Goal: Transaction & Acquisition: Purchase product/service

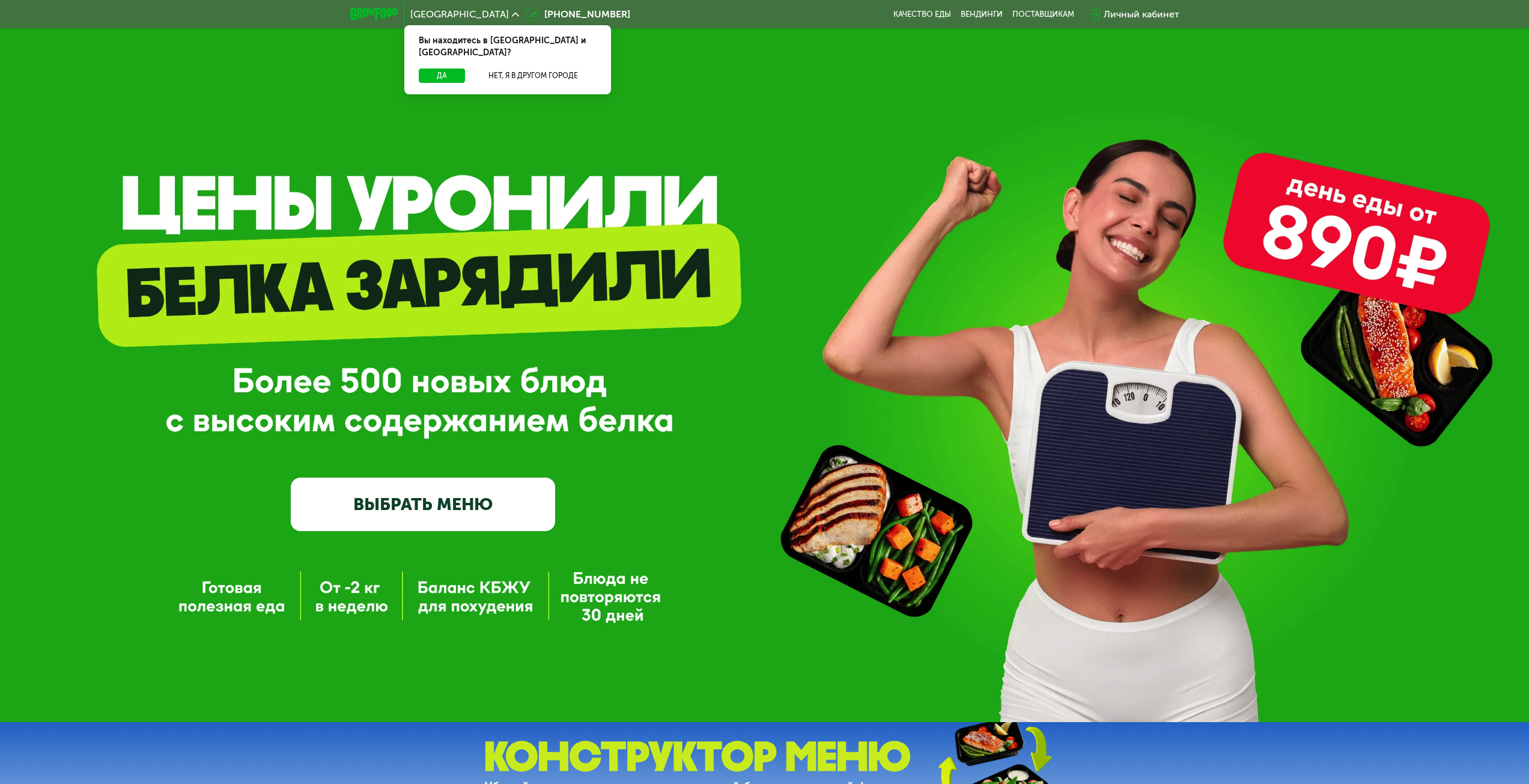
click at [925, 8] on div "[GEOGRAPHIC_DATA] Вы находитесь в [GEOGRAPHIC_DATA] и [GEOGRAPHIC_DATA]? Да Нет…" at bounding box center [765, 15] width 841 height 27
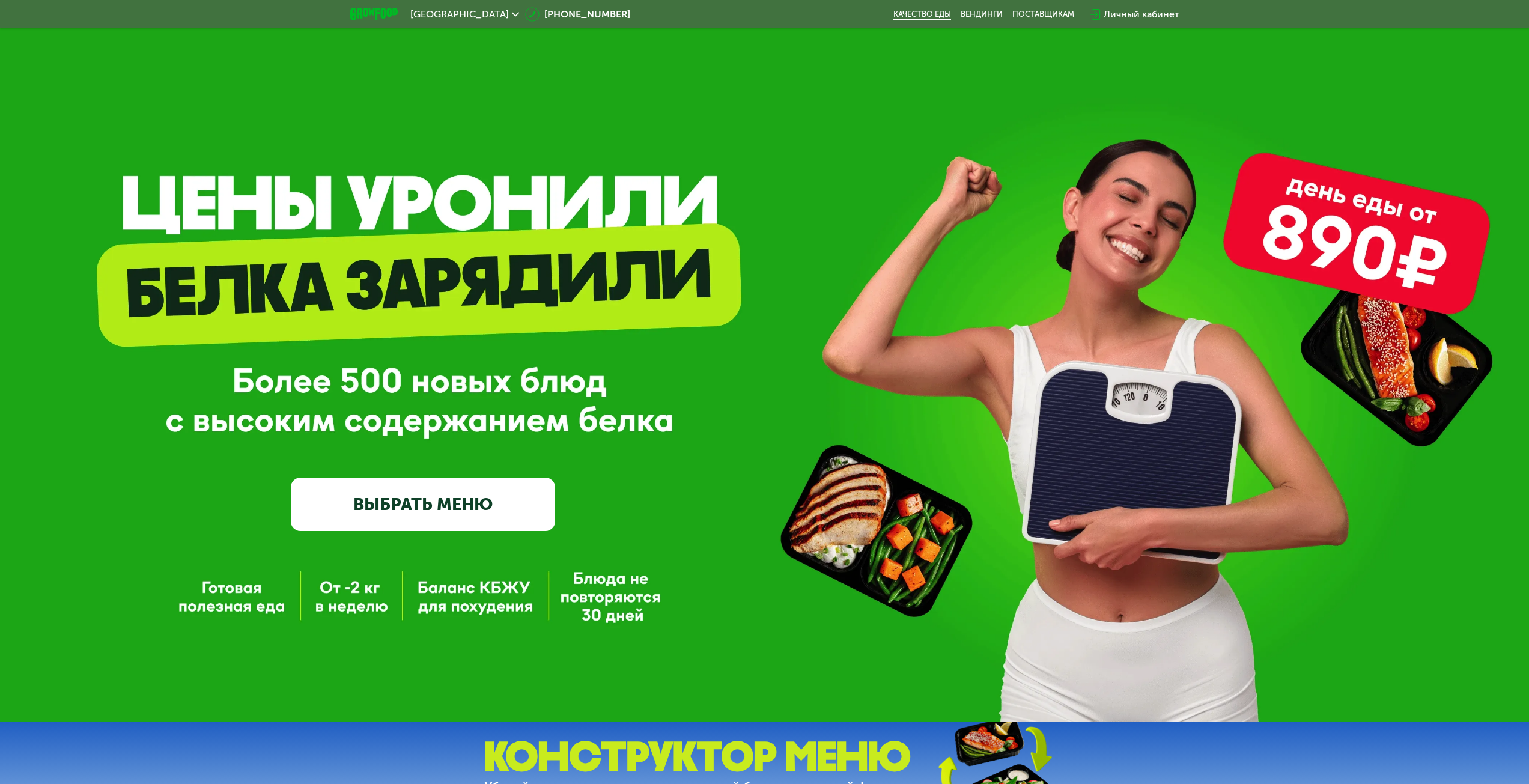
click at [928, 16] on link "Качество еды" at bounding box center [922, 15] width 58 height 10
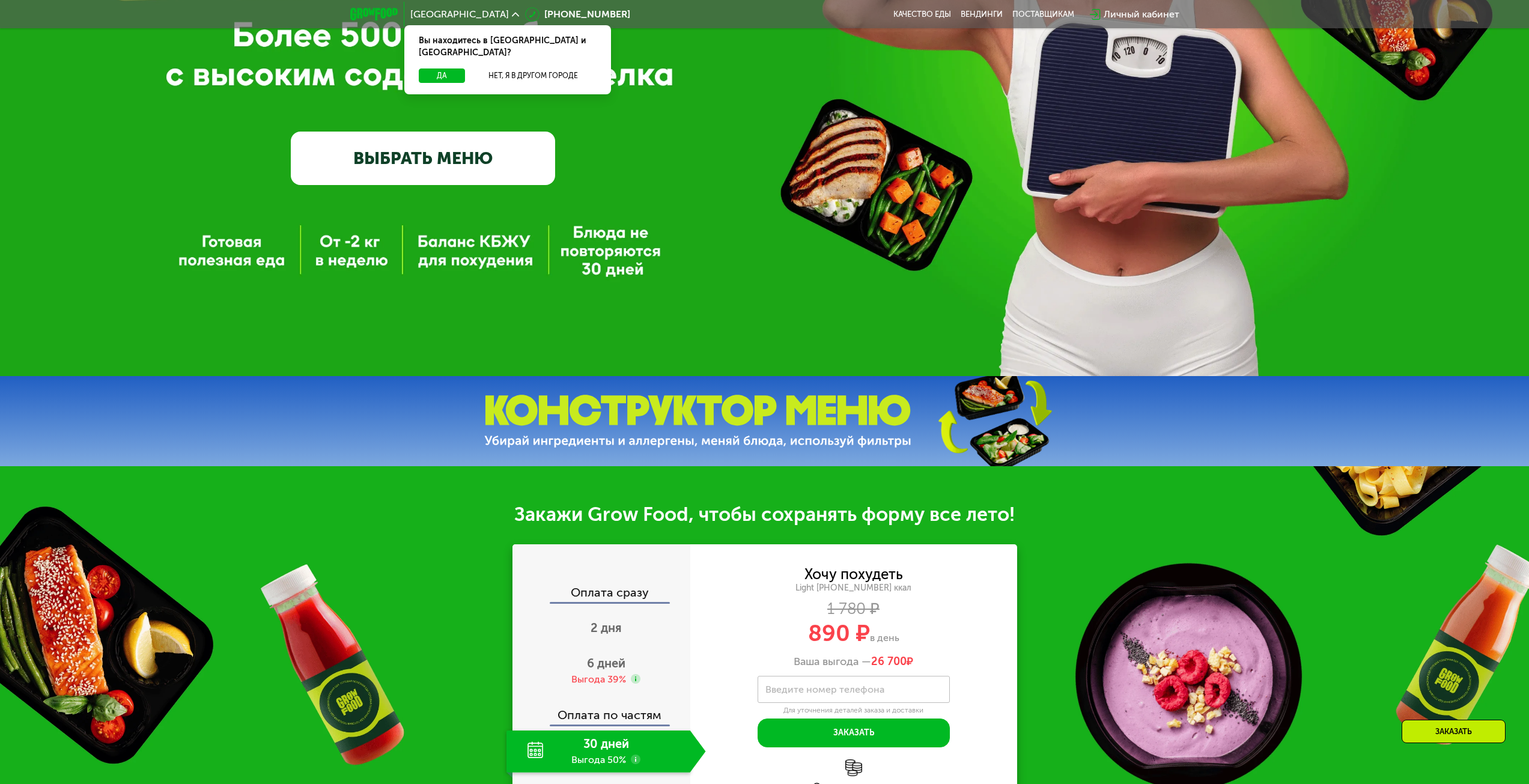
scroll to position [360, 0]
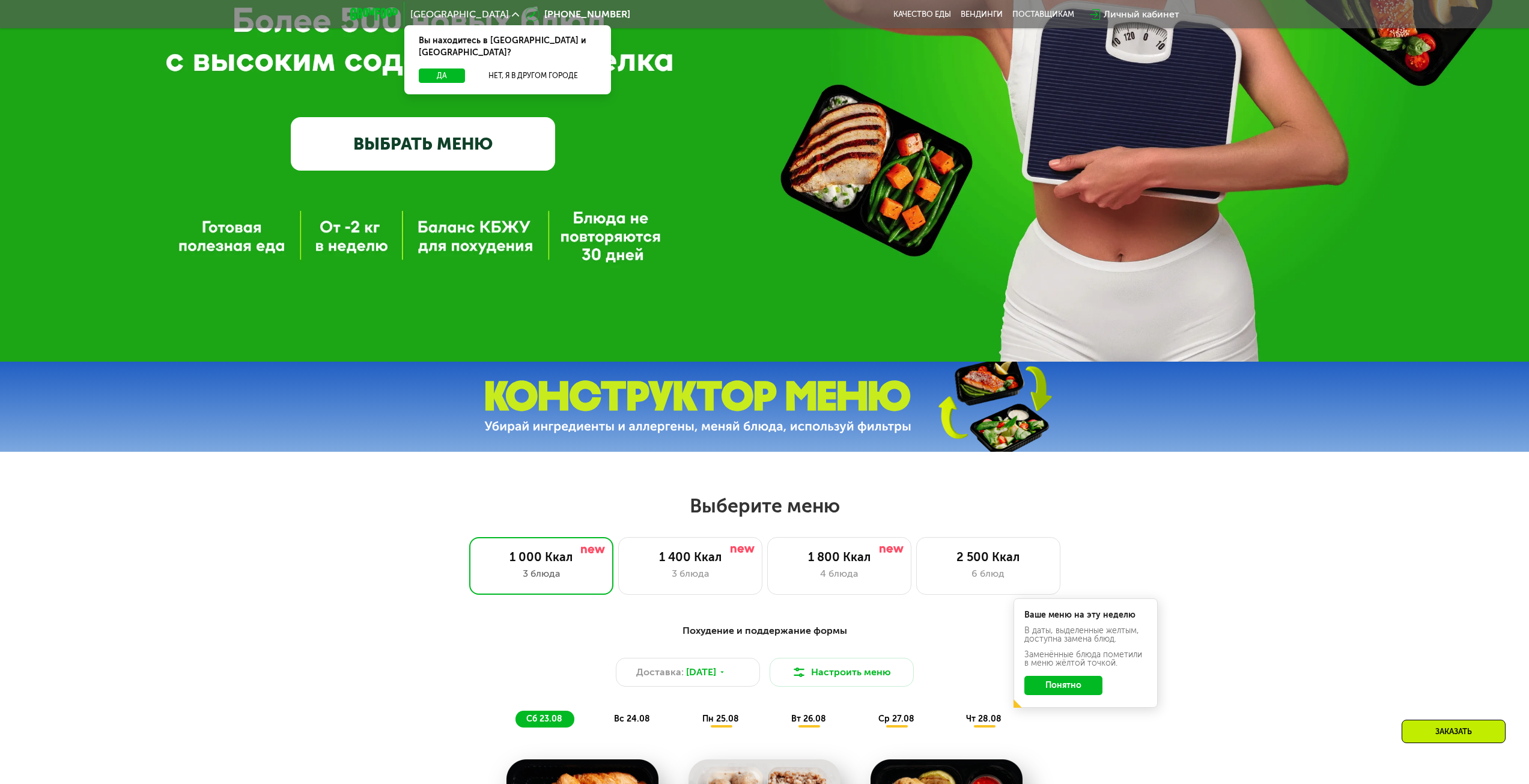
click at [493, 131] on link "ВЫБРАТЬ МЕНЮ" at bounding box center [423, 143] width 264 height 53
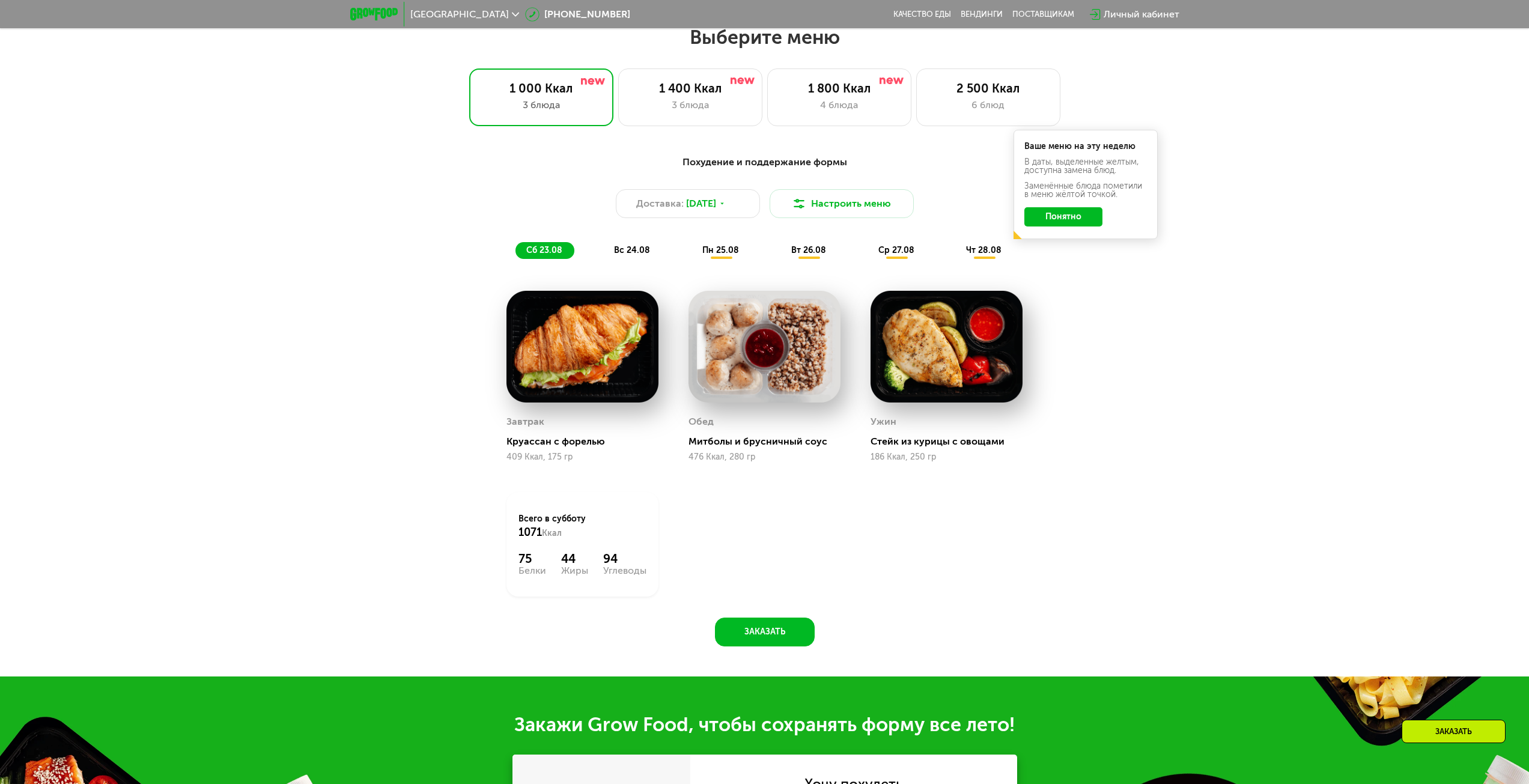
scroll to position [830, 0]
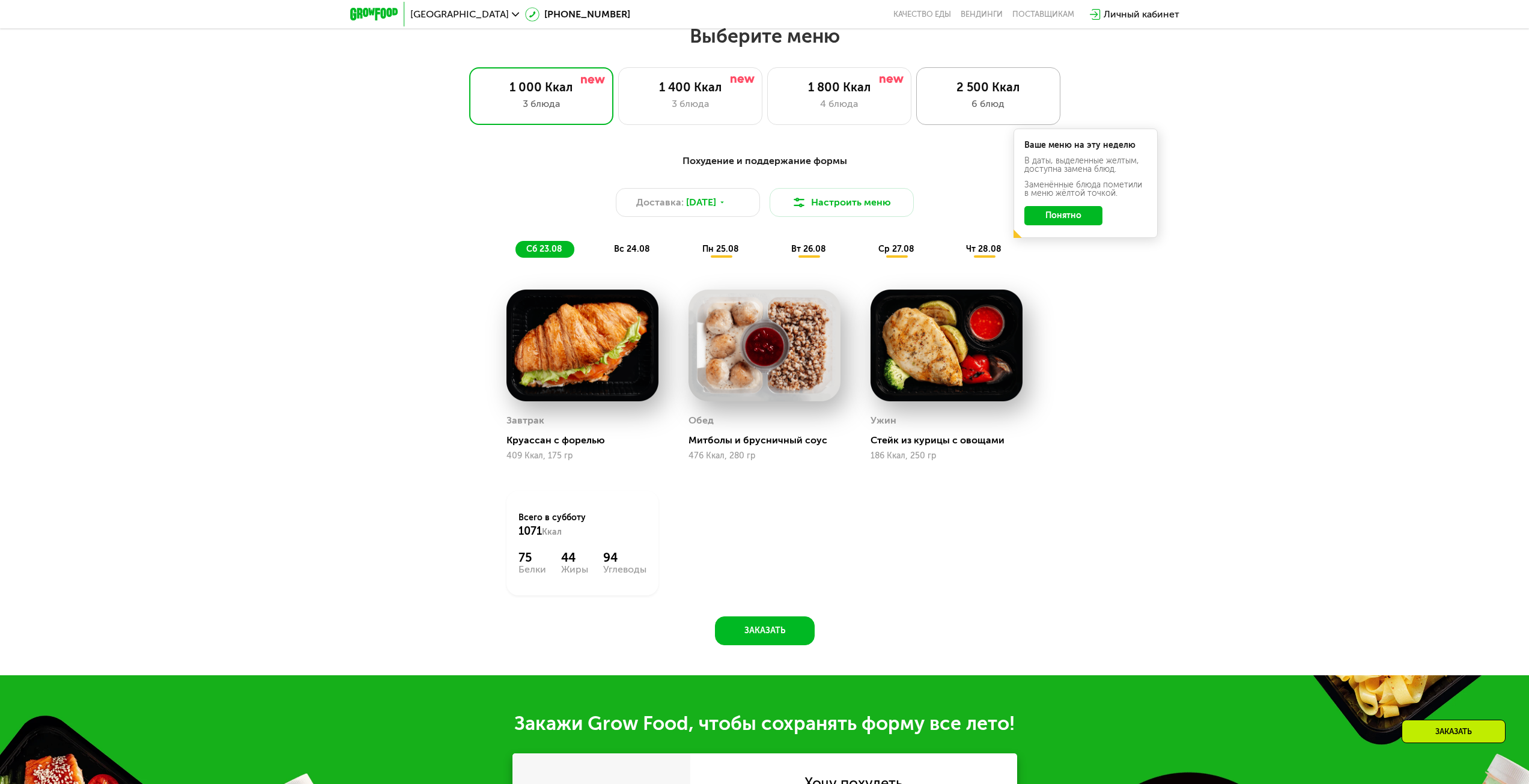
click at [943, 108] on div "6 блюд" at bounding box center [988, 104] width 119 height 15
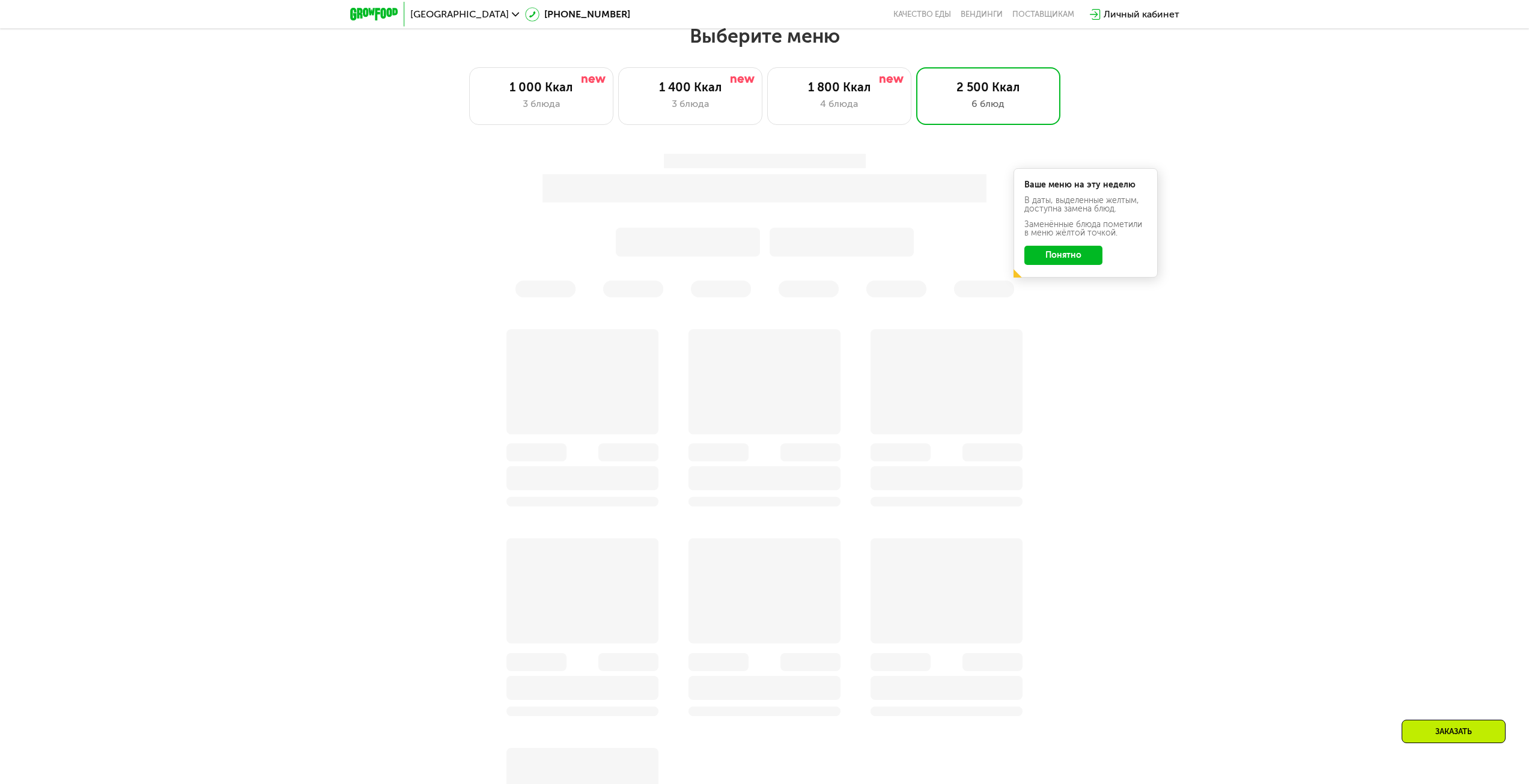
click at [1056, 263] on button "Понятно" at bounding box center [1063, 255] width 78 height 19
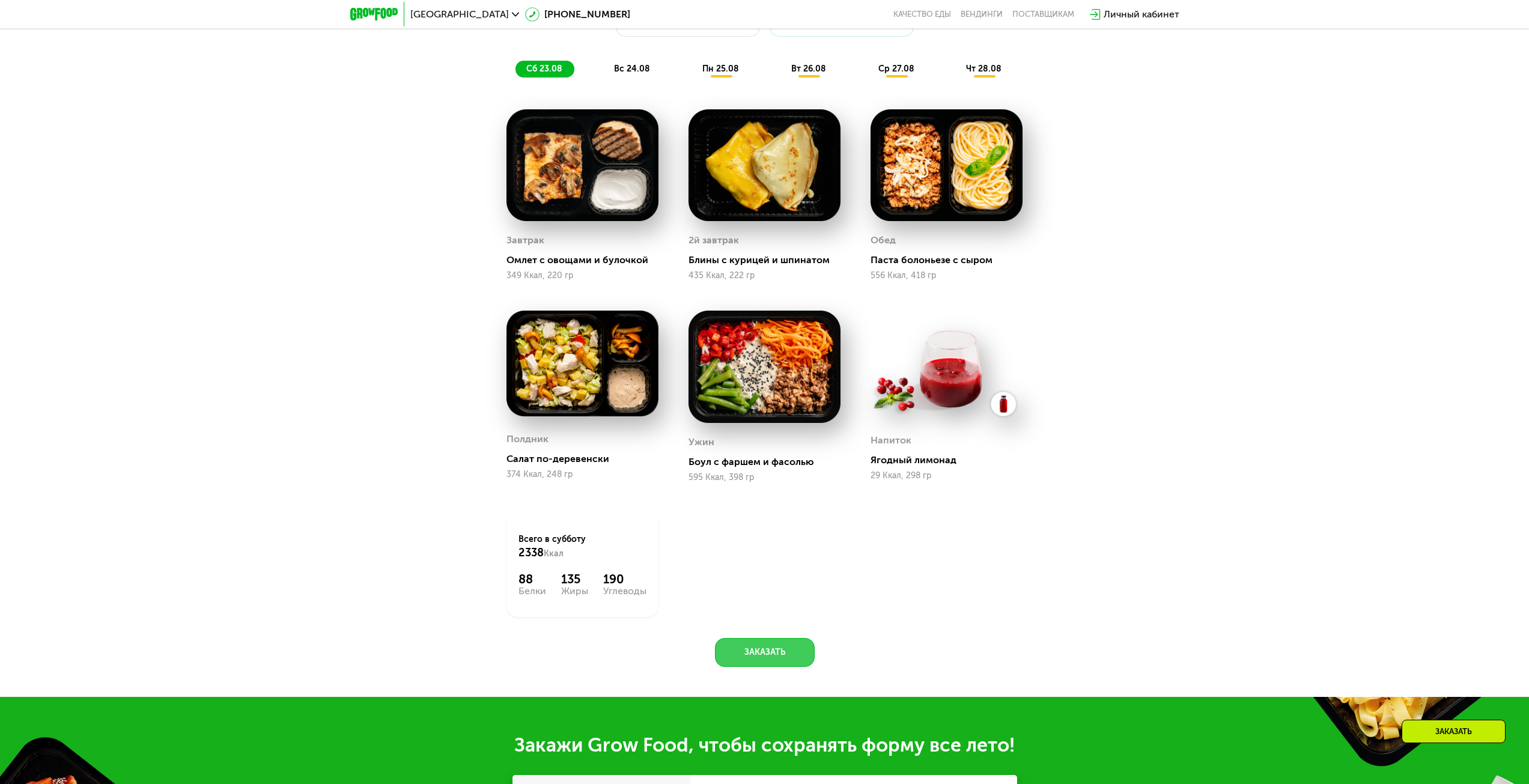
click at [768, 651] on button "Заказать" at bounding box center [765, 653] width 100 height 29
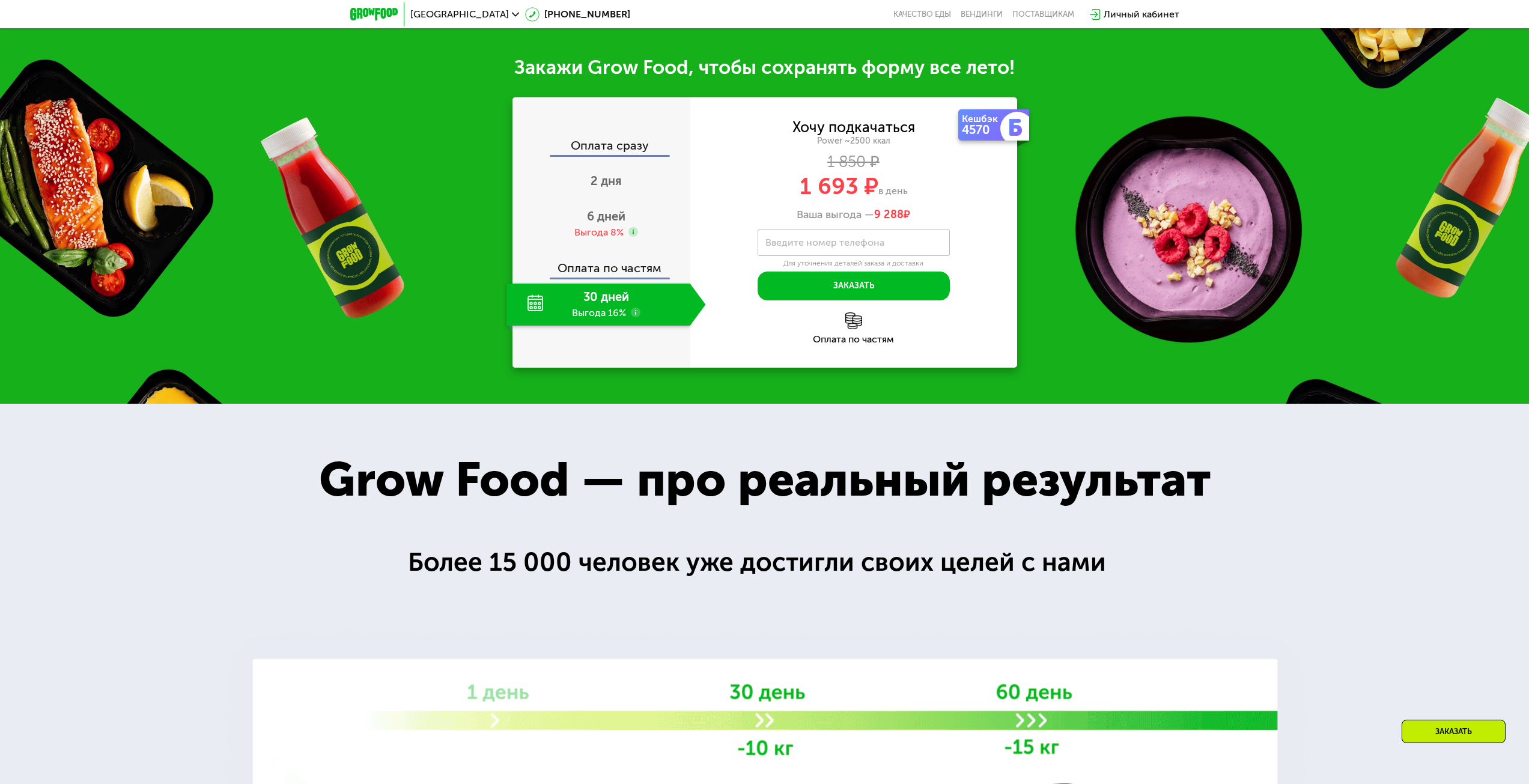
scroll to position [1711, 0]
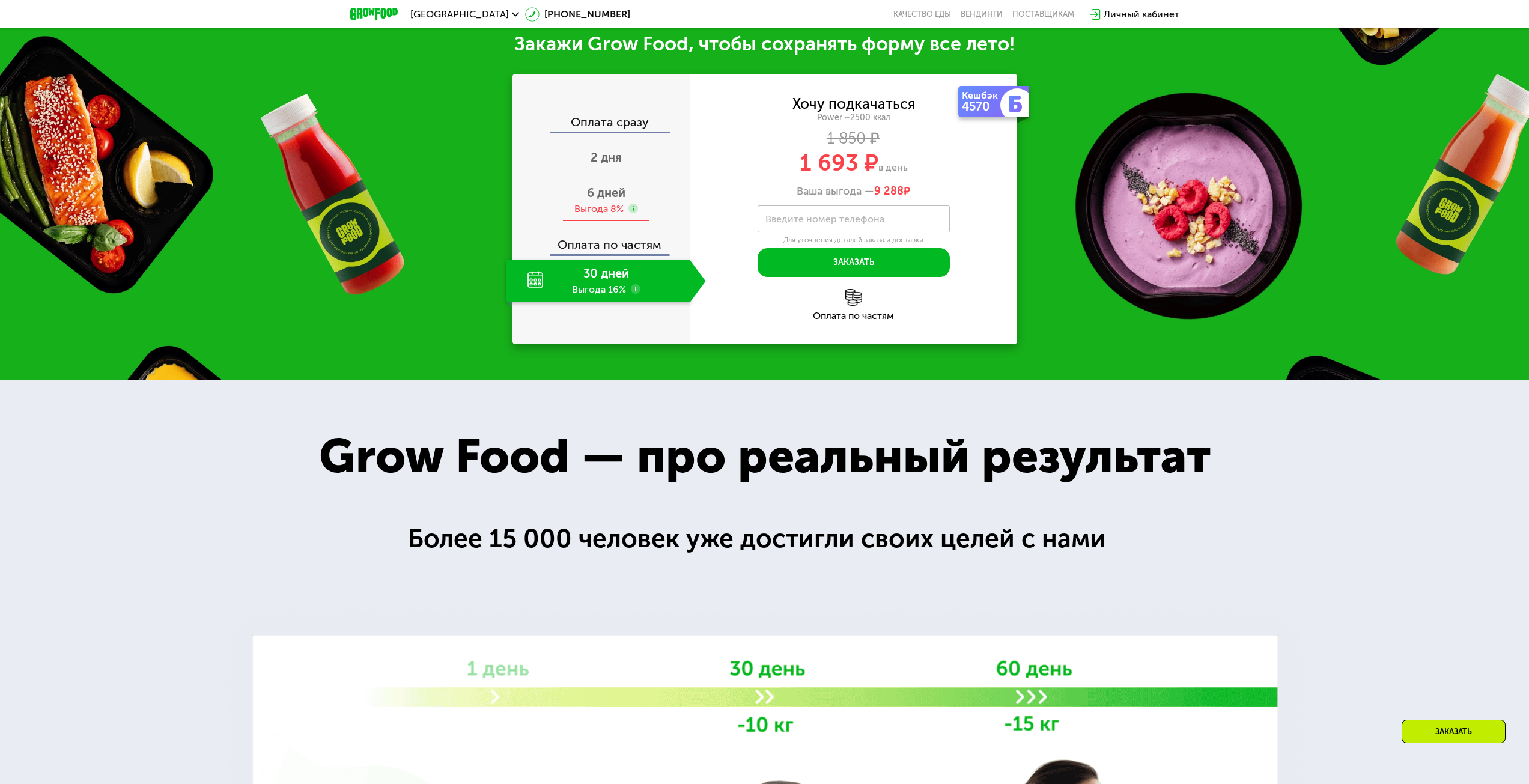
click at [617, 194] on span "6 дней" at bounding box center [605, 193] width 38 height 15
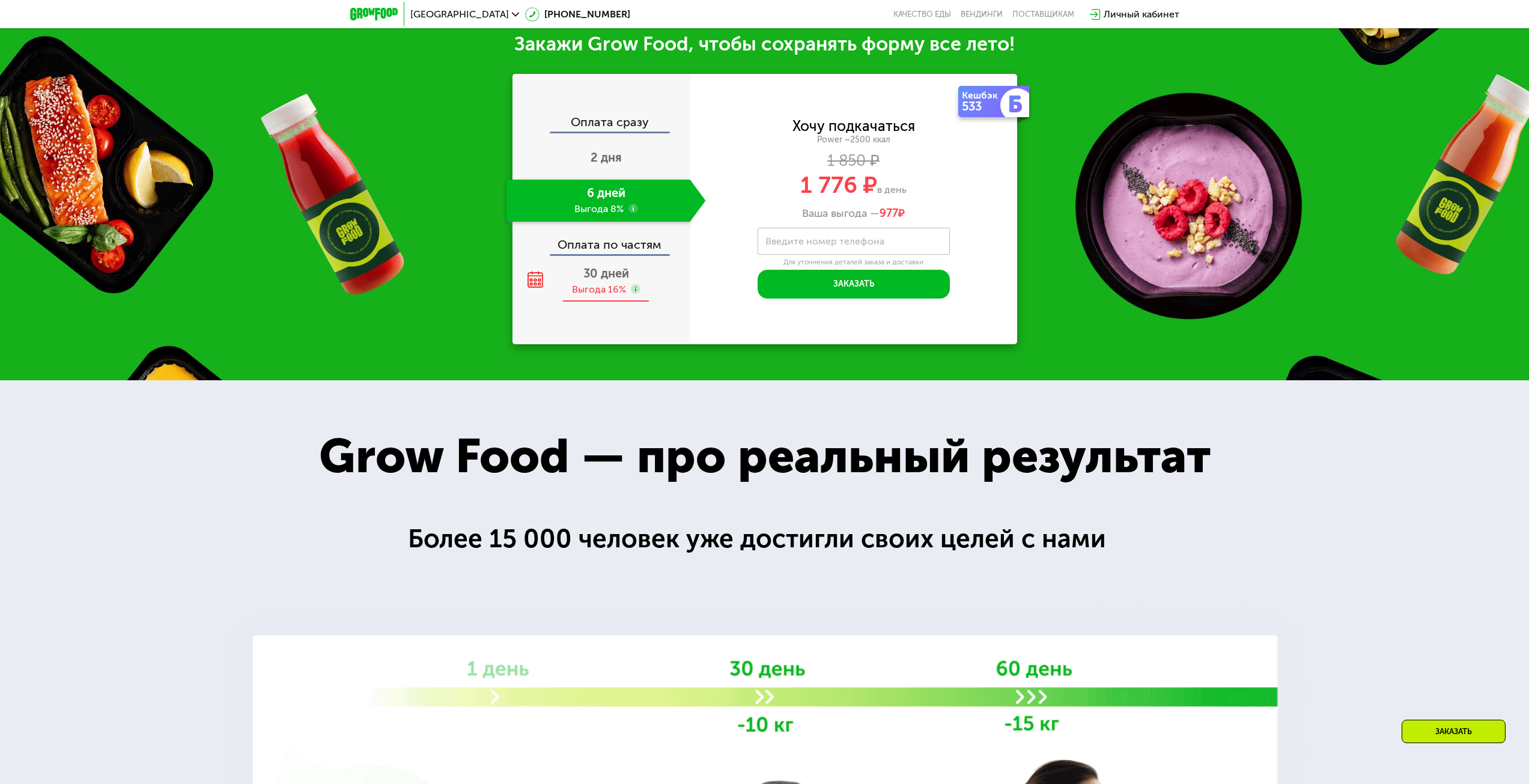
click at [606, 280] on span "30 дней" at bounding box center [605, 273] width 45 height 15
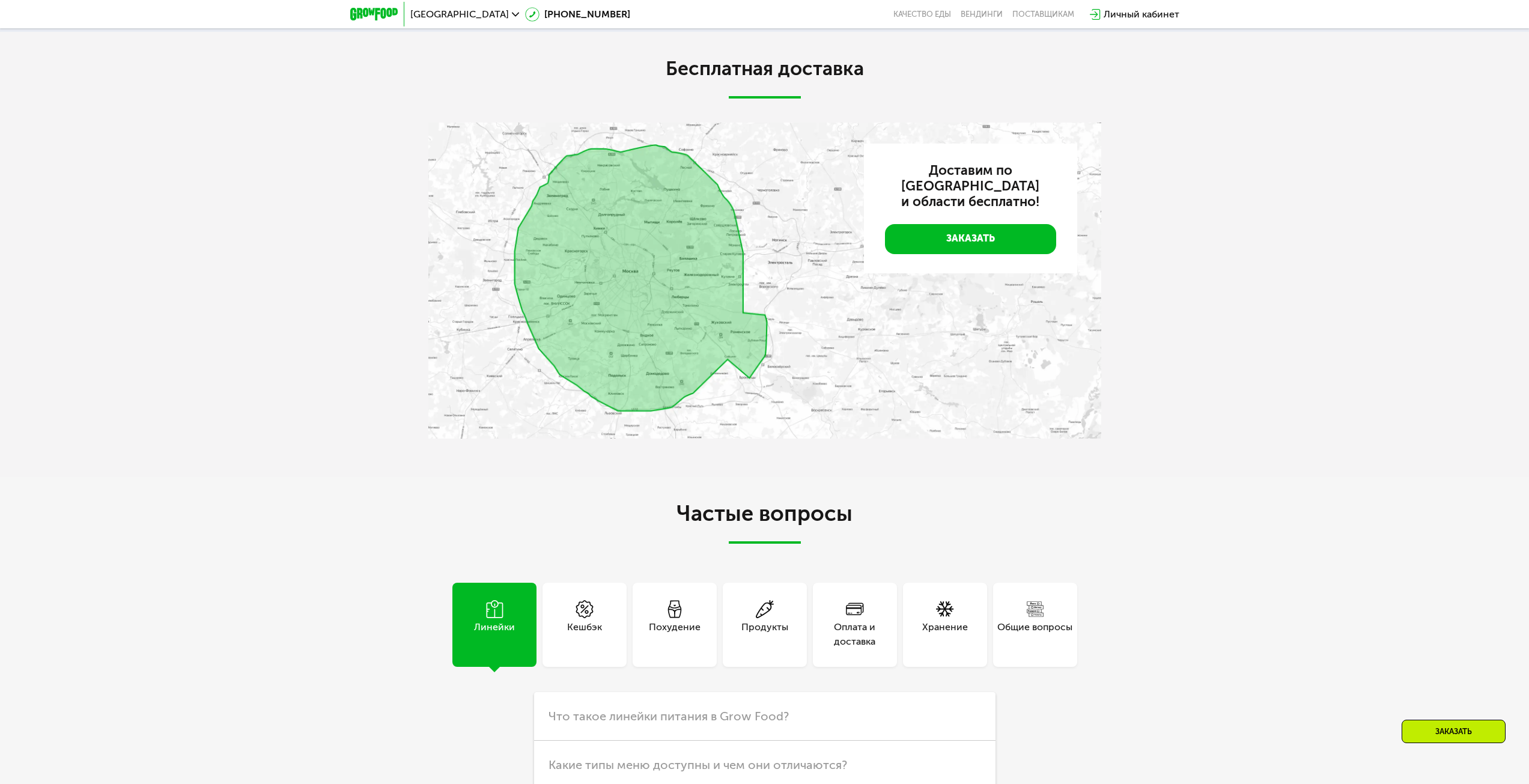
scroll to position [3392, 0]
